Goal: Task Accomplishment & Management: Use online tool/utility

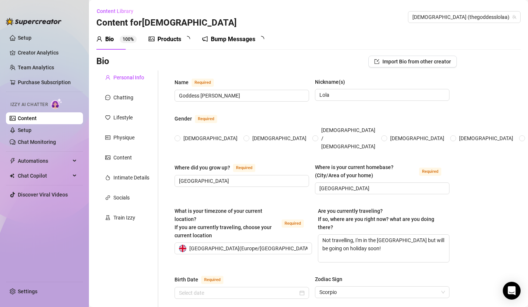
radio input "true"
type input "[DATE]"
click at [50, 140] on link "Chat Monitoring" at bounding box center [37, 142] width 38 height 6
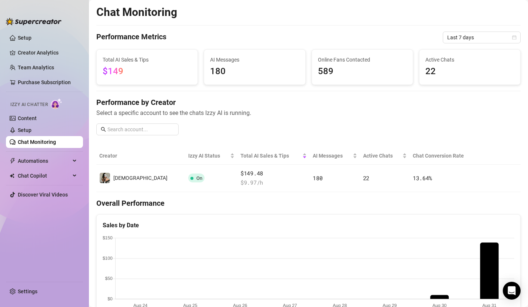
click at [348, 109] on span "Select a specific account to see the chats Izzy AI is running." at bounding box center [308, 112] width 424 height 9
